Goal: Find specific page/section: Find specific page/section

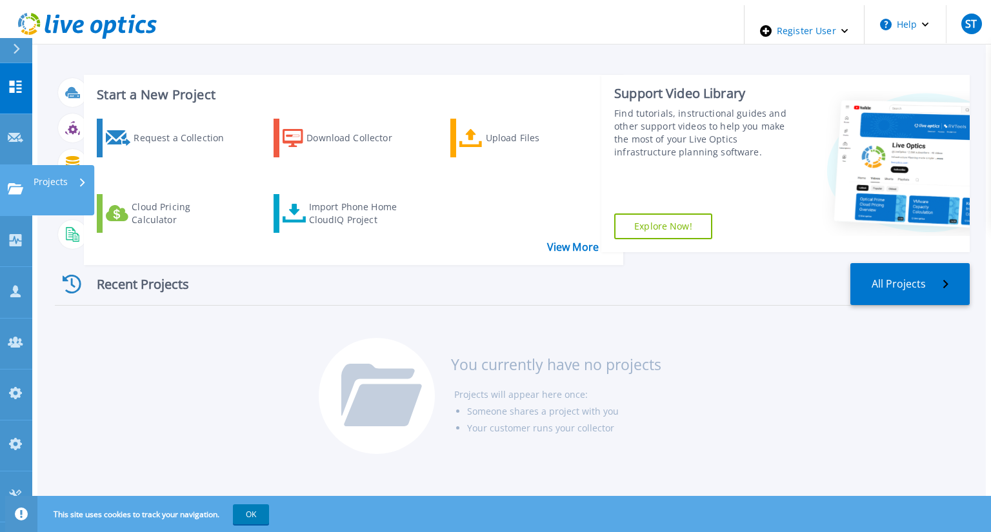
click at [12, 183] on icon at bounding box center [15, 188] width 15 height 11
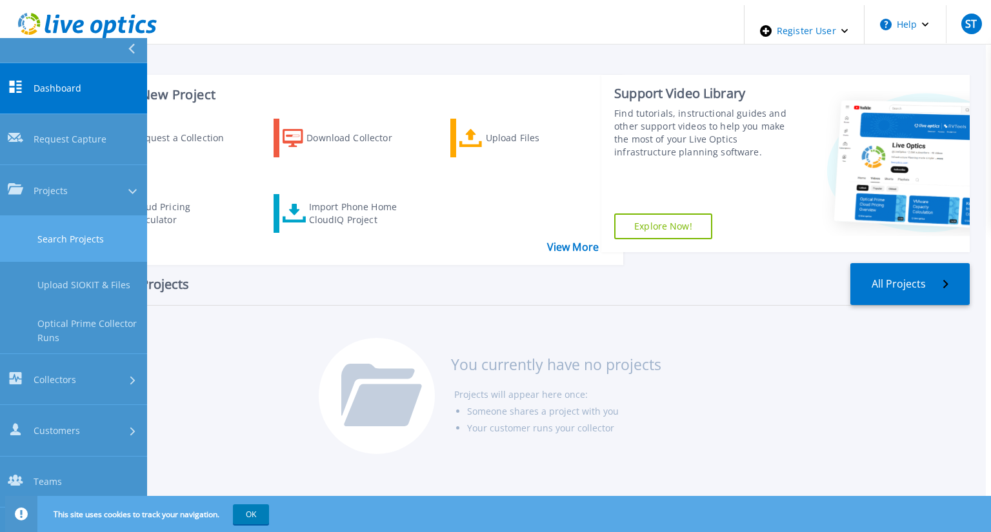
click at [45, 216] on link "Search Projects" at bounding box center [73, 239] width 147 height 46
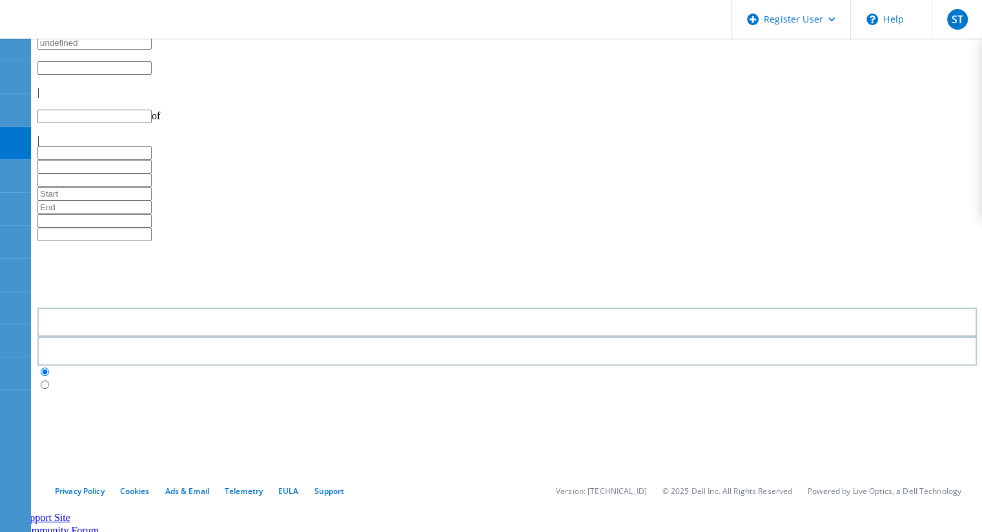
type input "1"
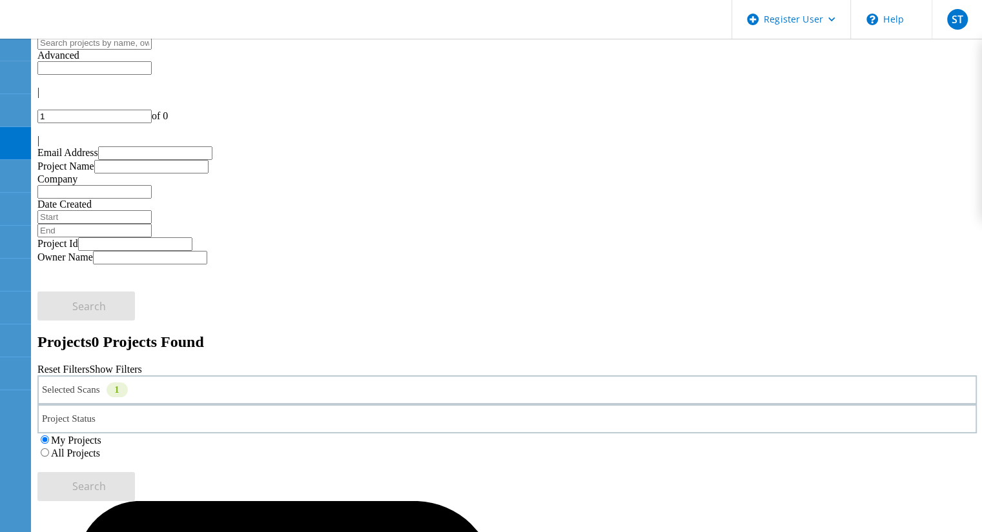
click at [100, 448] on label "All Projects" at bounding box center [75, 453] width 49 height 11
click at [49, 449] on input "All Projects" at bounding box center [45, 453] width 8 height 8
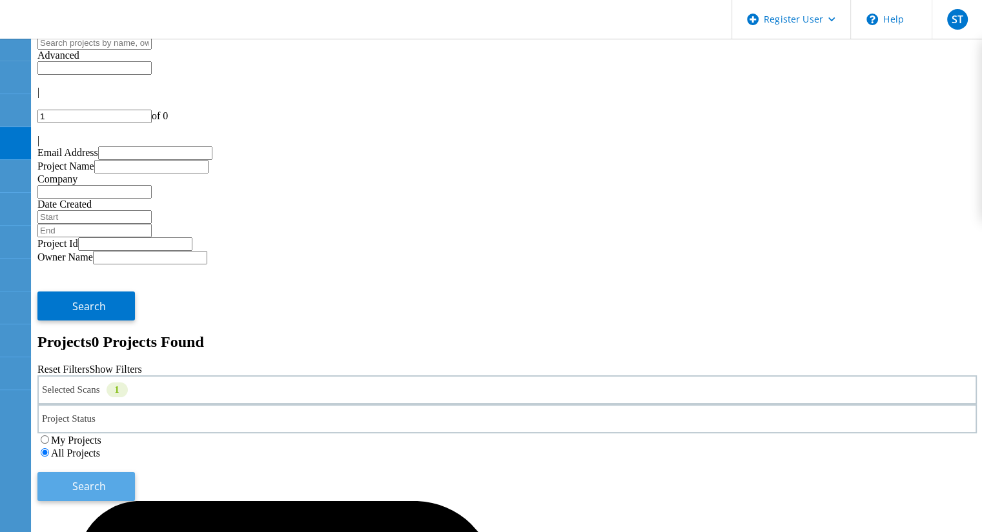
click at [135, 472] on button "Search" at bounding box center [85, 486] width 97 height 29
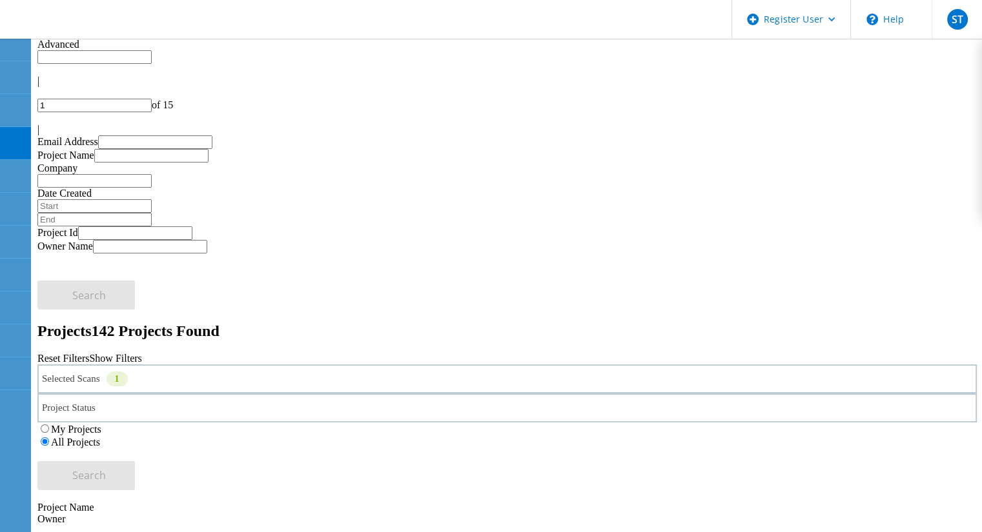
scroll to position [9, 0]
drag, startPoint x: 862, startPoint y: 62, endPoint x: 834, endPoint y: 61, distance: 27.8
click at [834, 101] on div "1 of 15" at bounding box center [506, 108] width 939 height 14
click at [152, 101] on input "1" at bounding box center [94, 108] width 114 height 14
type input "3"
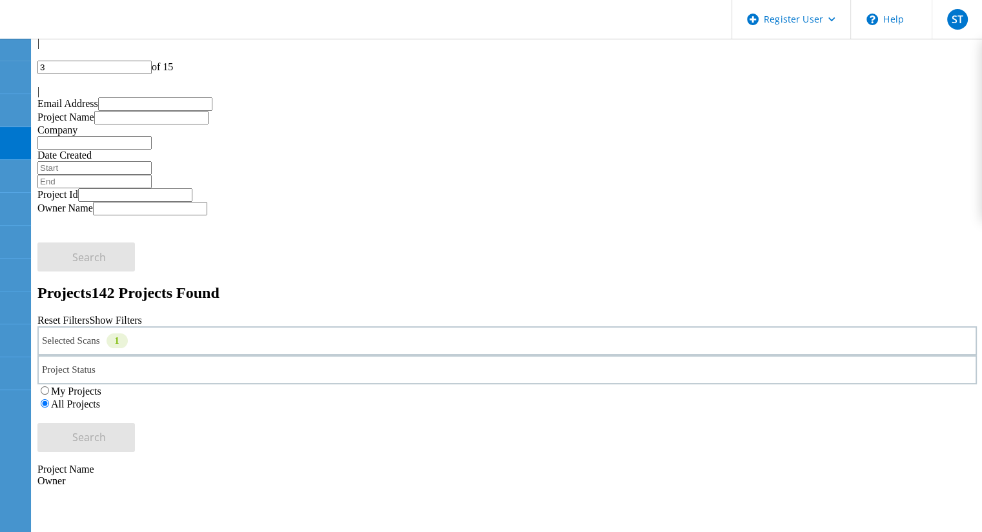
scroll to position [48, 0]
